Goal: Information Seeking & Learning: Learn about a topic

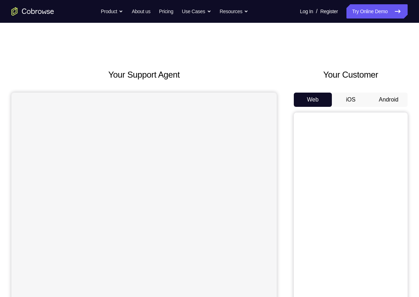
click at [376, 97] on button "Android" at bounding box center [389, 99] width 38 height 14
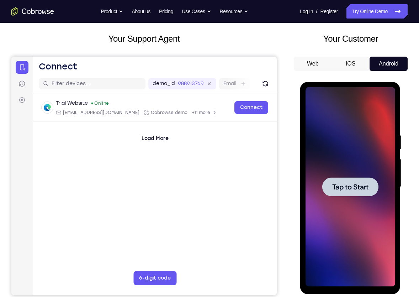
click at [347, 193] on div at bounding box center [350, 186] width 56 height 19
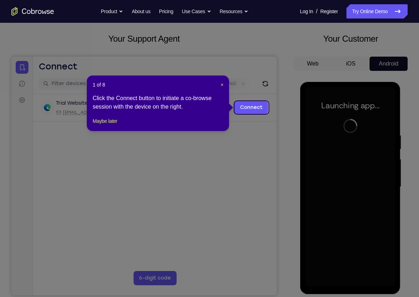
click at [224, 86] on div "1 of 8 × Click the Connect button to initiate a co-browse session with the devi…" at bounding box center [158, 102] width 142 height 55
click at [222, 84] on span "×" at bounding box center [222, 85] width 3 height 6
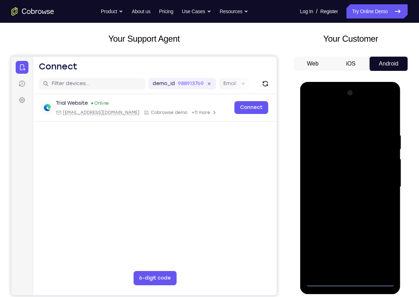
click at [375, 193] on div at bounding box center [350, 186] width 90 height 199
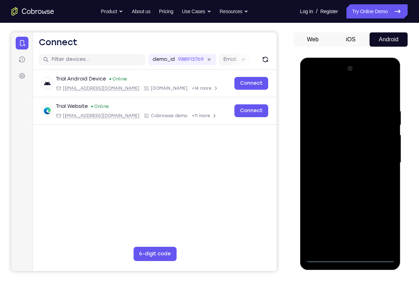
scroll to position [61, 0]
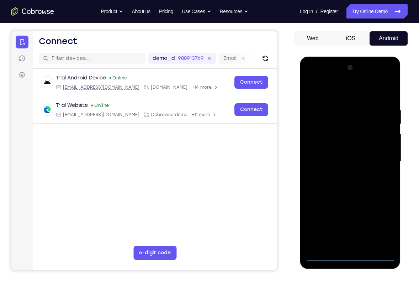
click at [350, 258] on div at bounding box center [350, 161] width 90 height 199
click at [385, 228] on div at bounding box center [350, 161] width 90 height 199
click at [345, 91] on div at bounding box center [350, 161] width 90 height 199
click at [346, 216] on div at bounding box center [350, 161] width 90 height 199
click at [333, 125] on div at bounding box center [350, 161] width 90 height 199
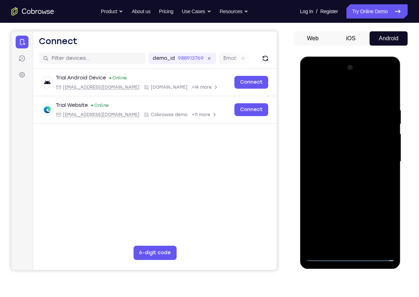
drag, startPoint x: 356, startPoint y: 208, endPoint x: 354, endPoint y: 115, distance: 92.9
click at [354, 115] on div at bounding box center [350, 161] width 90 height 199
click at [354, 223] on div at bounding box center [350, 161] width 90 height 199
drag, startPoint x: 351, startPoint y: 217, endPoint x: 350, endPoint y: 173, distance: 44.1
click at [350, 173] on div at bounding box center [350, 161] width 90 height 199
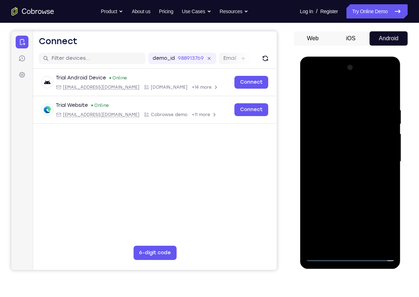
drag, startPoint x: 354, startPoint y: 224, endPoint x: 344, endPoint y: 158, distance: 66.8
click at [344, 158] on div at bounding box center [350, 161] width 90 height 199
drag, startPoint x: 366, startPoint y: 228, endPoint x: 356, endPoint y: 144, distance: 84.6
click at [356, 144] on div at bounding box center [350, 161] width 90 height 199
drag, startPoint x: 366, startPoint y: 237, endPoint x: 345, endPoint y: 110, distance: 128.5
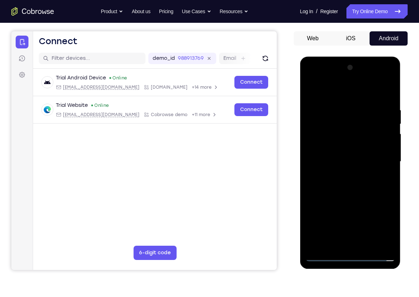
click at [345, 110] on div at bounding box center [350, 161] width 90 height 199
click at [369, 95] on div at bounding box center [350, 161] width 90 height 199
click at [351, 222] on div at bounding box center [350, 161] width 90 height 199
click at [353, 207] on div at bounding box center [350, 161] width 90 height 199
drag, startPoint x: 330, startPoint y: 212, endPoint x: 331, endPoint y: 176, distance: 36.7
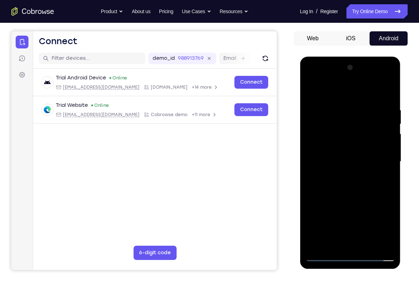
click at [331, 176] on div at bounding box center [350, 161] width 90 height 199
click at [324, 184] on div at bounding box center [350, 161] width 90 height 199
click at [322, 196] on div at bounding box center [350, 161] width 90 height 199
click at [359, 191] on div at bounding box center [350, 161] width 90 height 199
click at [363, 196] on div at bounding box center [350, 161] width 90 height 199
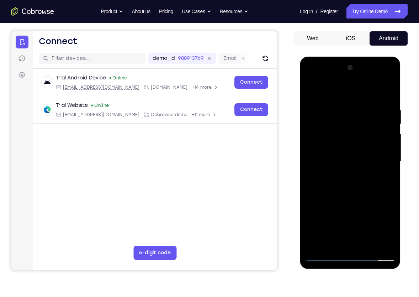
drag, startPoint x: 359, startPoint y: 220, endPoint x: 350, endPoint y: 100, distance: 120.3
click at [350, 100] on div at bounding box center [350, 161] width 90 height 199
drag, startPoint x: 364, startPoint y: 210, endPoint x: 365, endPoint y: 138, distance: 71.5
click at [365, 138] on div at bounding box center [350, 161] width 90 height 199
drag, startPoint x: 359, startPoint y: 213, endPoint x: 359, endPoint y: 134, distance: 79.3
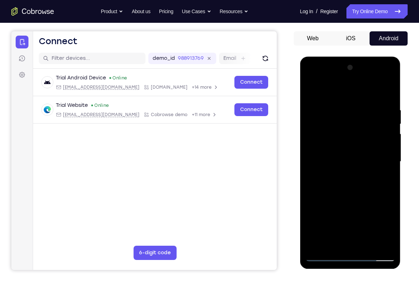
click at [359, 134] on div at bounding box center [350, 161] width 90 height 199
drag, startPoint x: 359, startPoint y: 134, endPoint x: 375, endPoint y: 294, distance: 161.0
click at [375, 270] on html "Online web based iOS Simulators and Android Emulators. Run iPhone, iPad, Mobile…" at bounding box center [350, 163] width 101 height 213
click at [368, 89] on div at bounding box center [350, 161] width 90 height 199
click at [340, 108] on div at bounding box center [350, 161] width 90 height 199
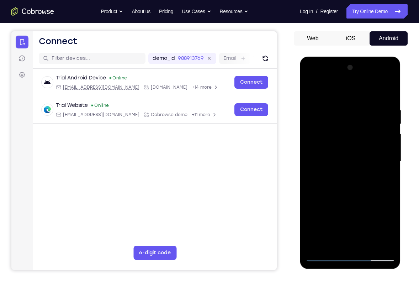
drag, startPoint x: 351, startPoint y: 179, endPoint x: 345, endPoint y: 97, distance: 81.7
click at [345, 97] on div at bounding box center [350, 161] width 90 height 199
drag, startPoint x: 341, startPoint y: 173, endPoint x: 335, endPoint y: 101, distance: 72.8
click at [335, 101] on div at bounding box center [350, 161] width 90 height 199
drag, startPoint x: 341, startPoint y: 175, endPoint x: 336, endPoint y: 118, distance: 57.1
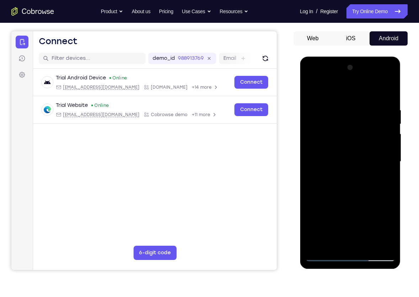
click at [336, 118] on div at bounding box center [350, 161] width 90 height 199
drag, startPoint x: 339, startPoint y: 175, endPoint x: 339, endPoint y: 118, distance: 56.9
click at [339, 118] on div at bounding box center [350, 161] width 90 height 199
drag, startPoint x: 335, startPoint y: 173, endPoint x: 334, endPoint y: 122, distance: 50.9
click at [334, 122] on div at bounding box center [350, 161] width 90 height 199
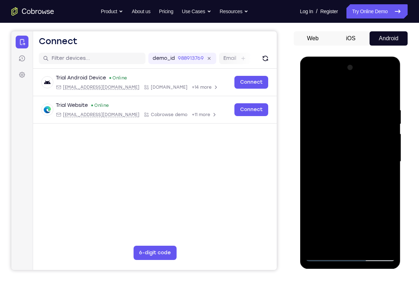
drag, startPoint x: 337, startPoint y: 203, endPoint x: 334, endPoint y: 139, distance: 63.7
click at [334, 139] on div at bounding box center [350, 161] width 90 height 199
click at [329, 152] on div at bounding box center [350, 161] width 90 height 199
drag, startPoint x: 332, startPoint y: 181, endPoint x: 333, endPoint y: 121, distance: 59.8
click at [333, 121] on div at bounding box center [350, 161] width 90 height 199
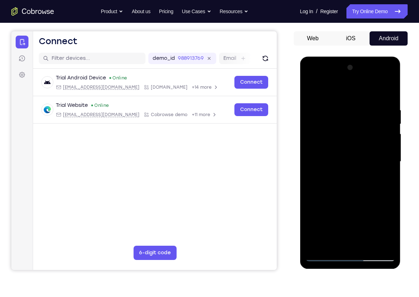
click at [349, 142] on div at bounding box center [350, 161] width 90 height 199
click at [318, 160] on div at bounding box center [350, 161] width 90 height 199
click at [314, 169] on div at bounding box center [350, 161] width 90 height 199
click at [347, 148] on div at bounding box center [350, 161] width 90 height 199
click at [320, 170] on div at bounding box center [350, 161] width 90 height 199
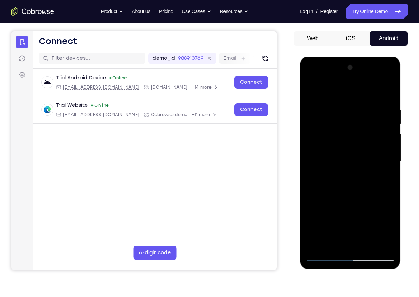
click at [324, 144] on div at bounding box center [350, 161] width 90 height 199
click at [325, 169] on div at bounding box center [350, 161] width 90 height 199
click at [322, 146] on div at bounding box center [350, 161] width 90 height 199
click at [328, 169] on div at bounding box center [350, 161] width 90 height 199
click at [333, 169] on div at bounding box center [350, 161] width 90 height 199
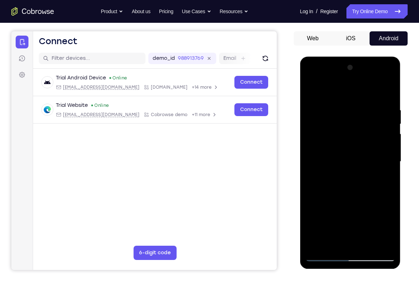
click at [330, 169] on div at bounding box center [350, 161] width 90 height 199
click at [337, 162] on div at bounding box center [350, 161] width 90 height 199
click at [333, 168] on div at bounding box center [350, 161] width 90 height 199
click at [333, 152] on div at bounding box center [350, 161] width 90 height 199
click at [337, 169] on div at bounding box center [350, 161] width 90 height 199
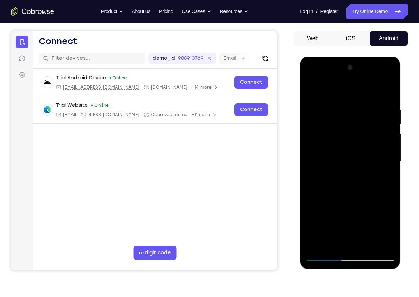
click at [318, 142] on div at bounding box center [350, 161] width 90 height 199
click at [342, 169] on div at bounding box center [350, 161] width 90 height 199
click at [351, 157] on div at bounding box center [350, 161] width 90 height 199
click at [347, 169] on div at bounding box center [350, 161] width 90 height 199
click at [346, 169] on div at bounding box center [350, 161] width 90 height 199
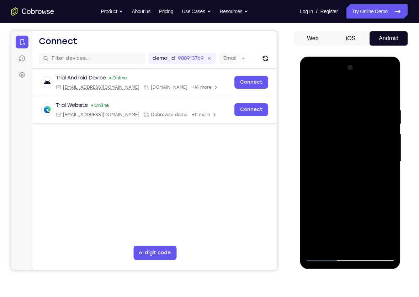
click at [353, 159] on div at bounding box center [350, 161] width 90 height 199
click at [350, 169] on div at bounding box center [350, 161] width 90 height 199
click at [357, 169] on div at bounding box center [350, 161] width 90 height 199
click at [360, 169] on div at bounding box center [350, 161] width 90 height 199
click at [368, 161] on div at bounding box center [350, 161] width 90 height 199
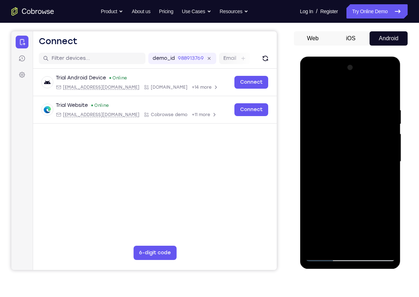
click at [368, 170] on div at bounding box center [350, 161] width 90 height 199
